Goal: Check status: Check status

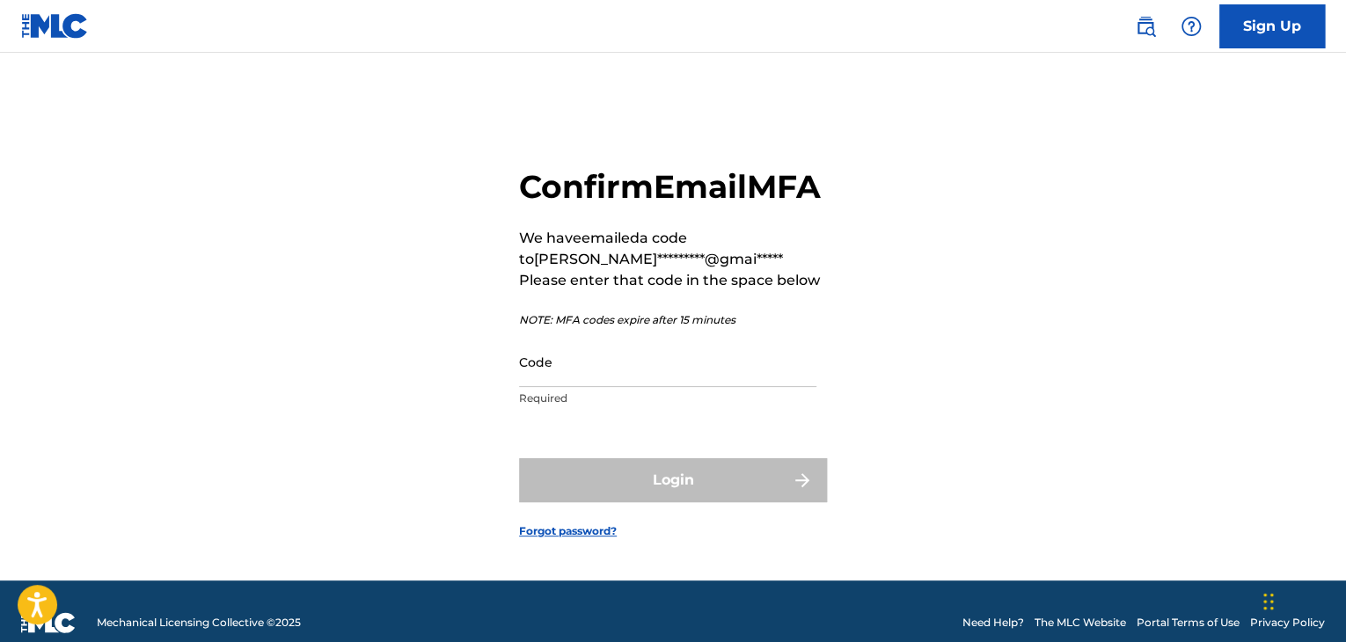
click at [655, 387] on input "Code" at bounding box center [667, 362] width 297 height 50
paste input "571727"
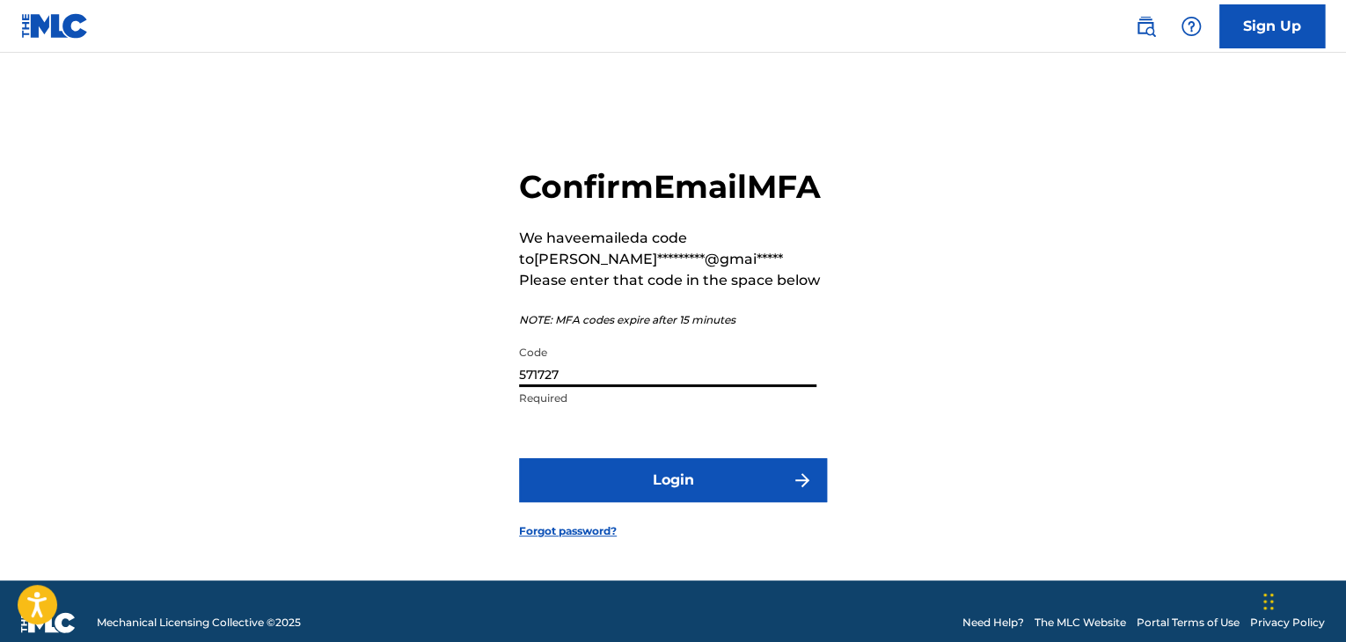
type input "571727"
click at [733, 502] on button "Login" at bounding box center [673, 480] width 308 height 44
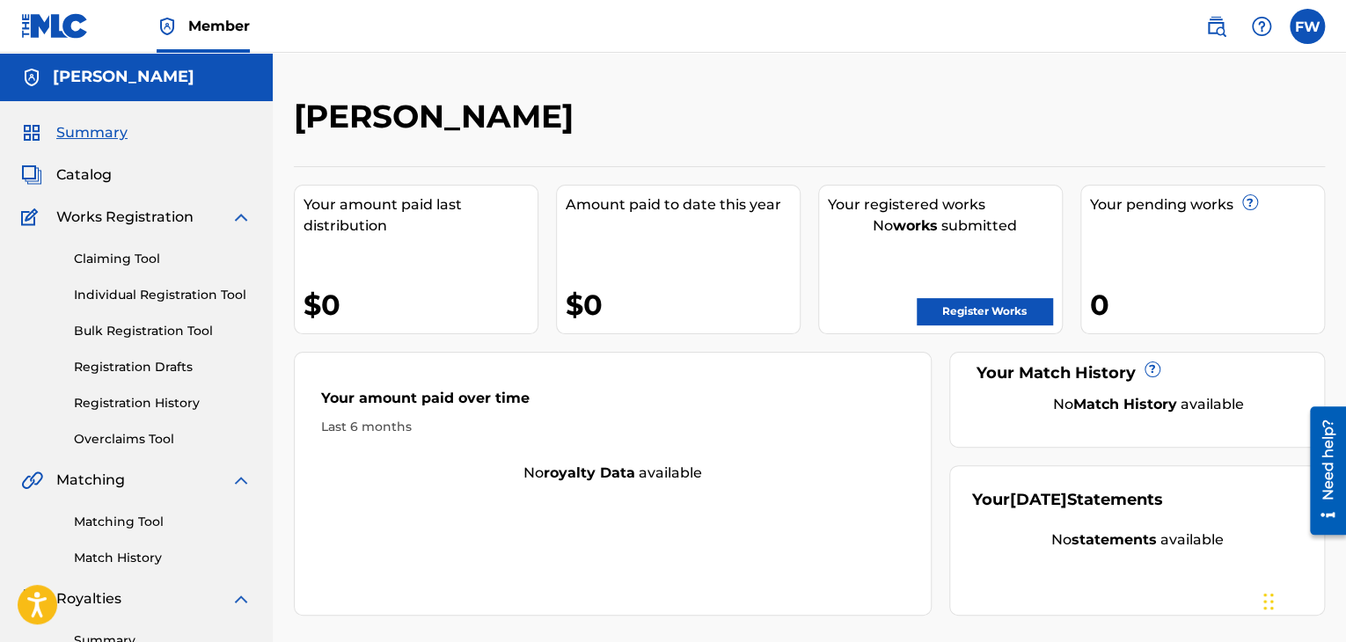
click at [145, 407] on link "Registration History" at bounding box center [163, 403] width 178 height 18
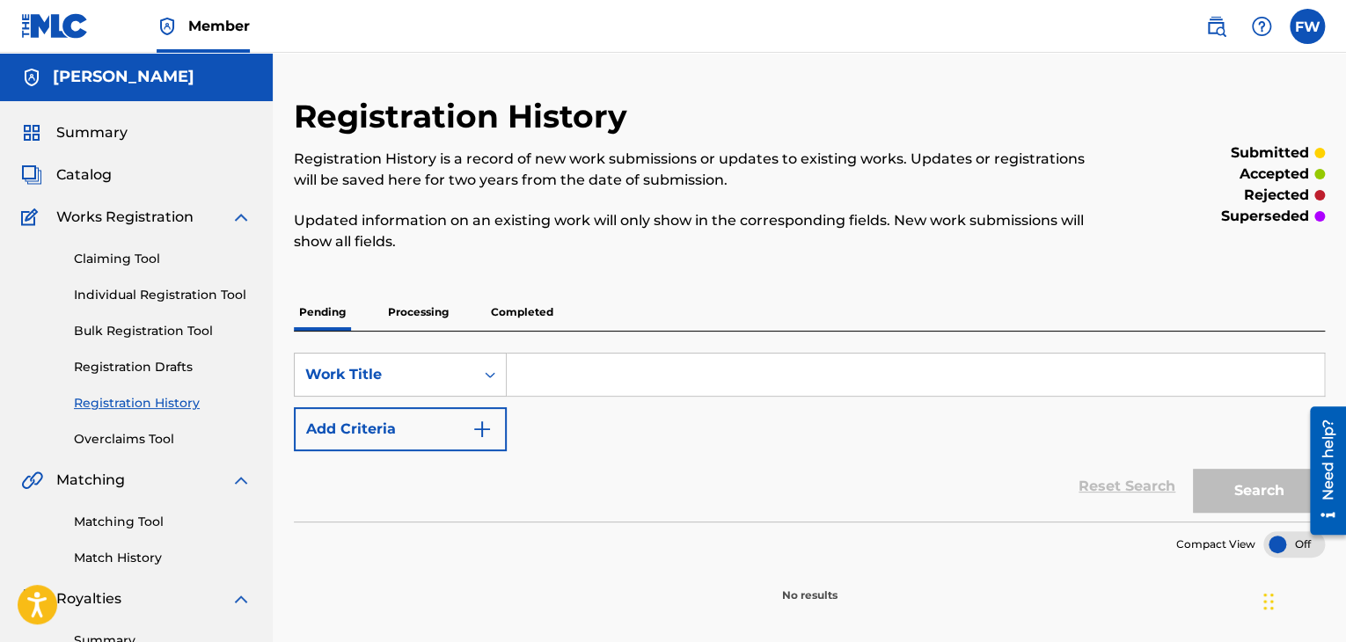
click at [419, 307] on p "Processing" at bounding box center [418, 312] width 71 height 37
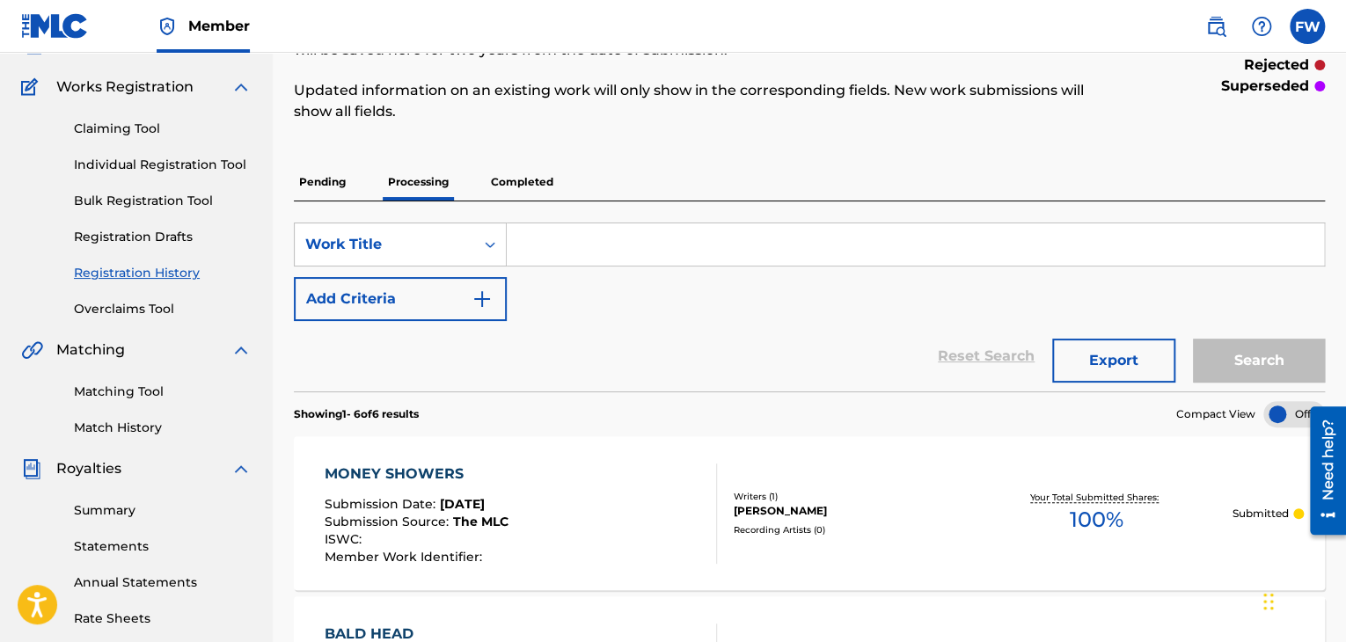
scroll to position [88, 0]
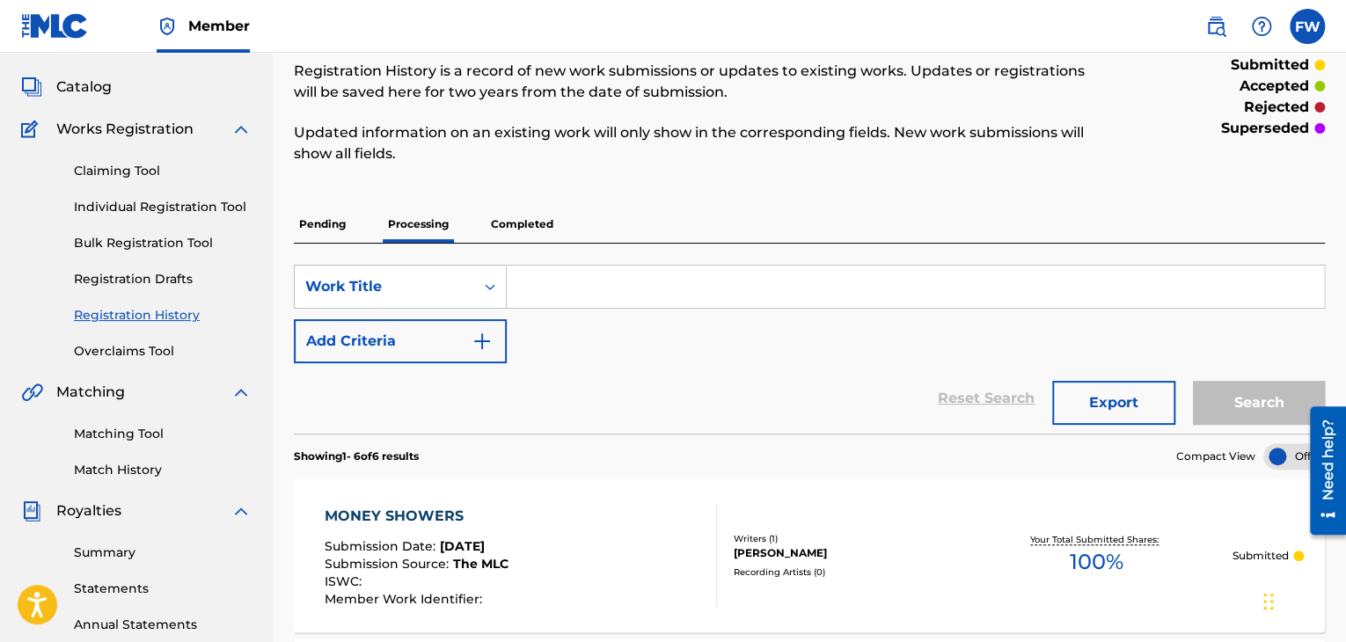
click at [525, 226] on p "Completed" at bounding box center [522, 224] width 73 height 37
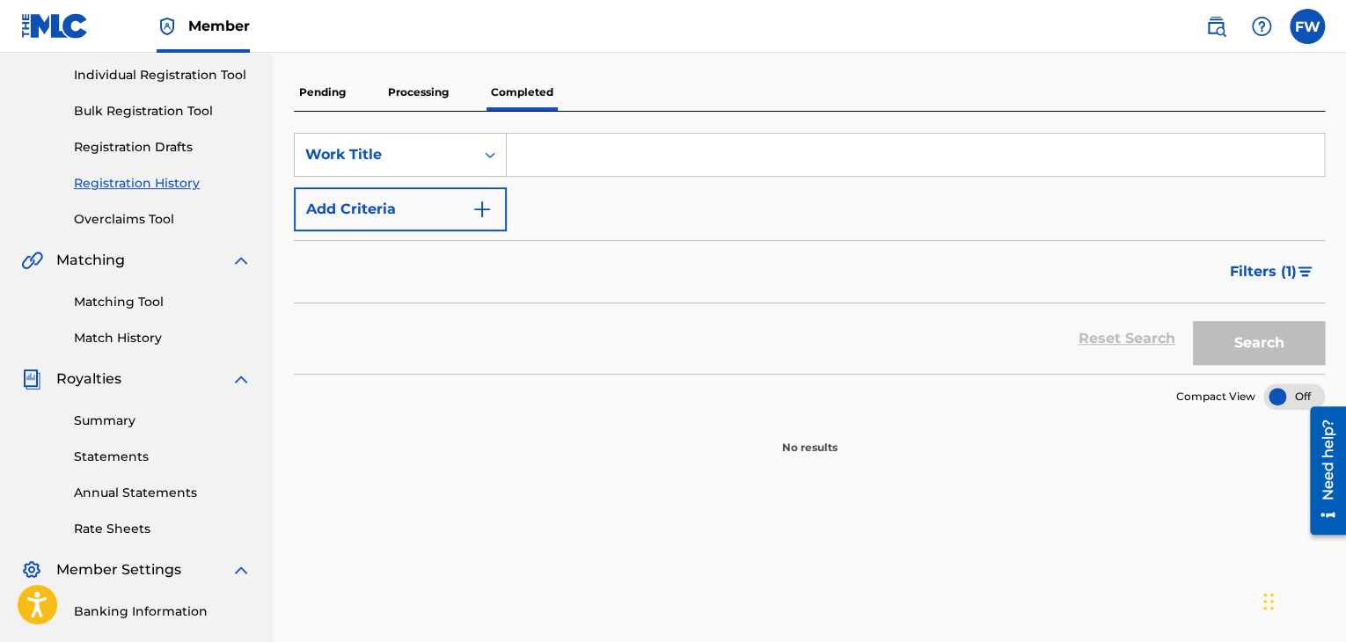
scroll to position [176, 0]
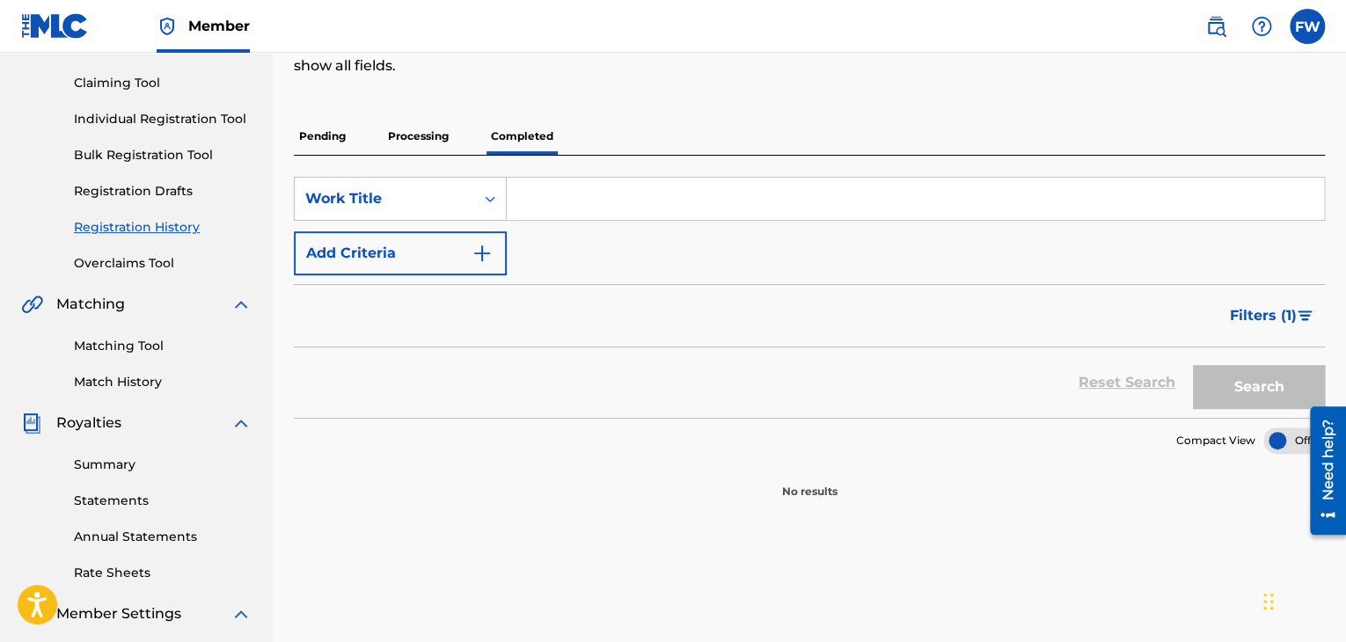
click at [405, 132] on p "Processing" at bounding box center [418, 136] width 71 height 37
